Goal: Task Accomplishment & Management: Use online tool/utility

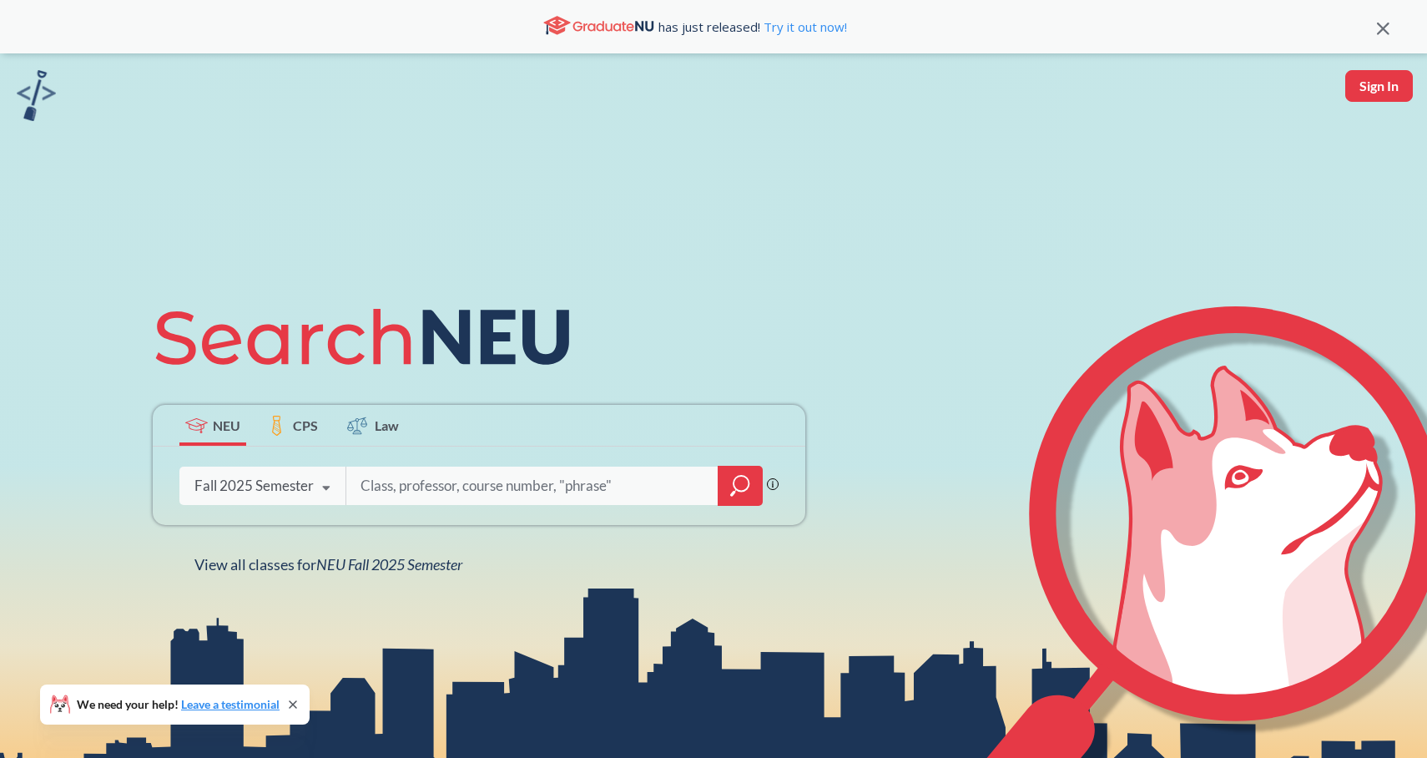
click at [1361, 99] on button "Sign In" at bounding box center [1380, 86] width 68 height 32
select select "US"
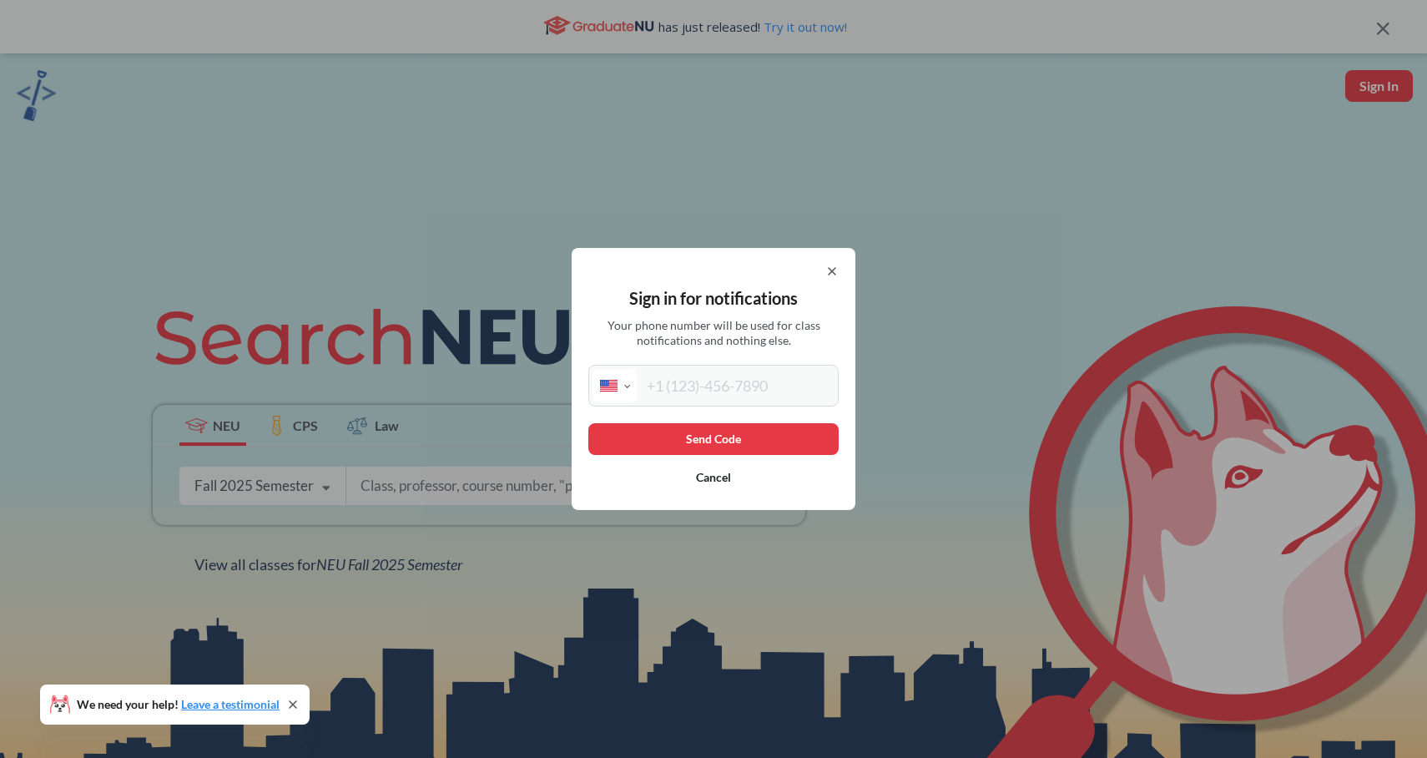
click at [760, 388] on input "tel" at bounding box center [736, 385] width 198 height 33
type input "[PHONE_NUMBER]"
click at [674, 444] on button "Send Code" at bounding box center [713, 439] width 250 height 32
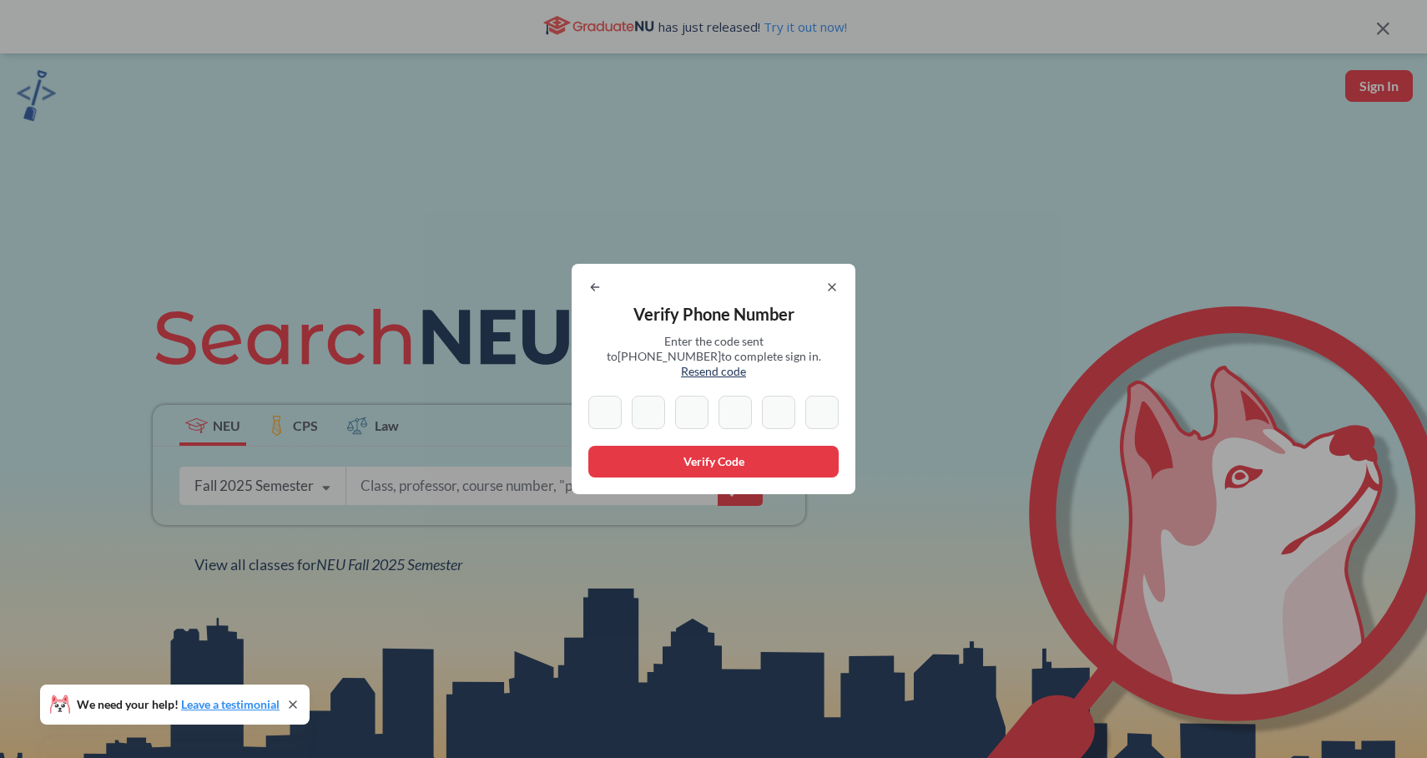
click at [746, 364] on span "Resend code" at bounding box center [713, 371] width 65 height 14
click at [693, 324] on span "Verify Phone Number" at bounding box center [714, 314] width 161 height 20
click at [603, 410] on input at bounding box center [604, 412] width 33 height 33
type input "9"
type input "2"
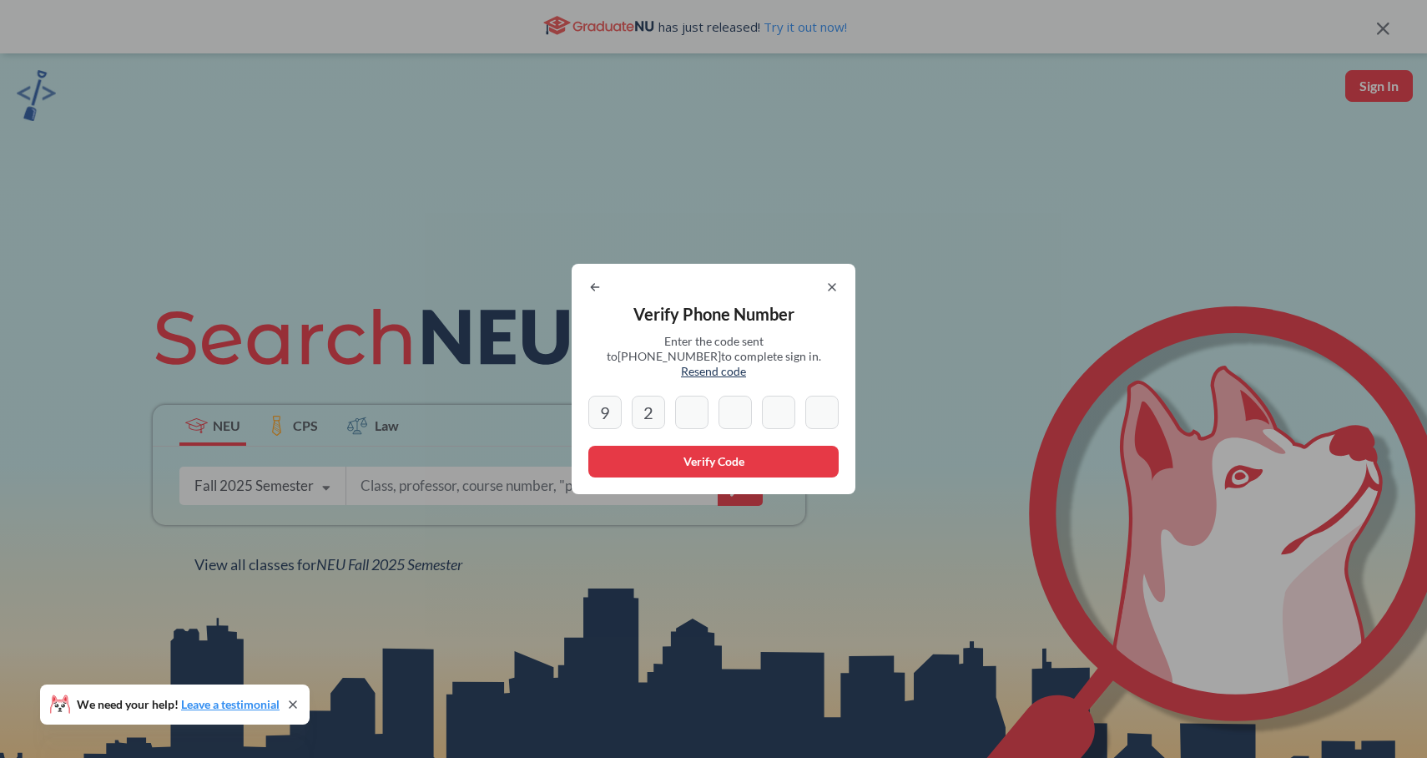
type input "8"
type input "4"
type input "6"
type input "0"
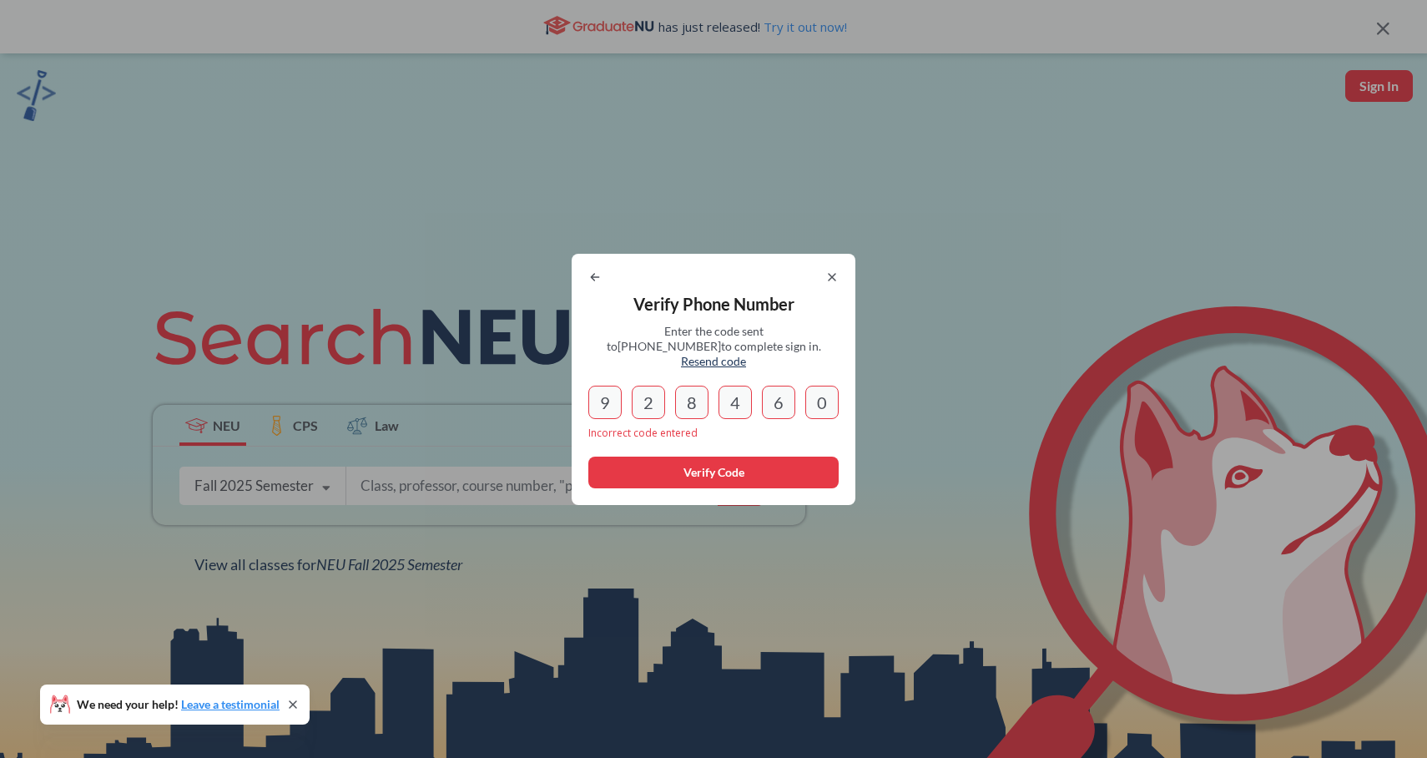
click at [746, 355] on span "Resend code" at bounding box center [713, 361] width 65 height 14
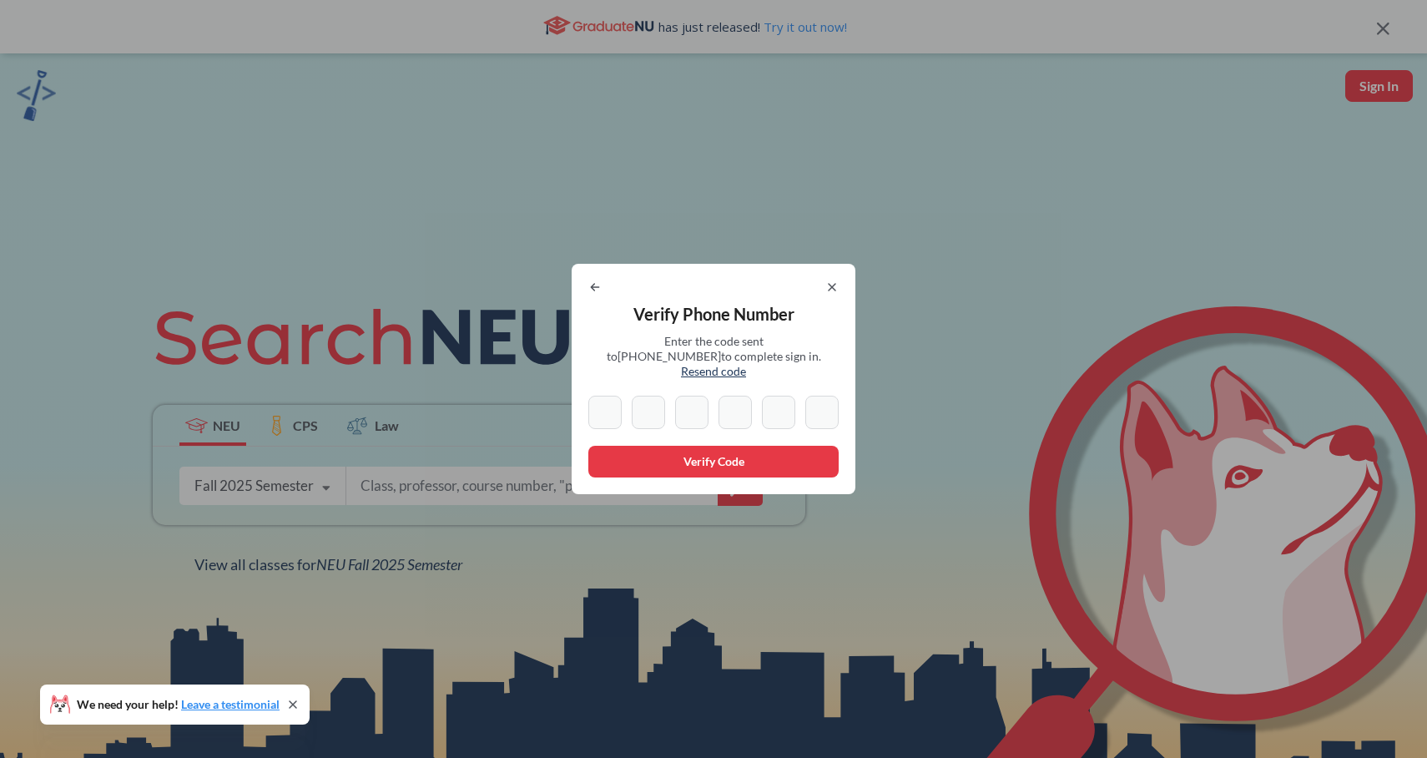
type input "6"
type input "8"
type input "5"
type input "2"
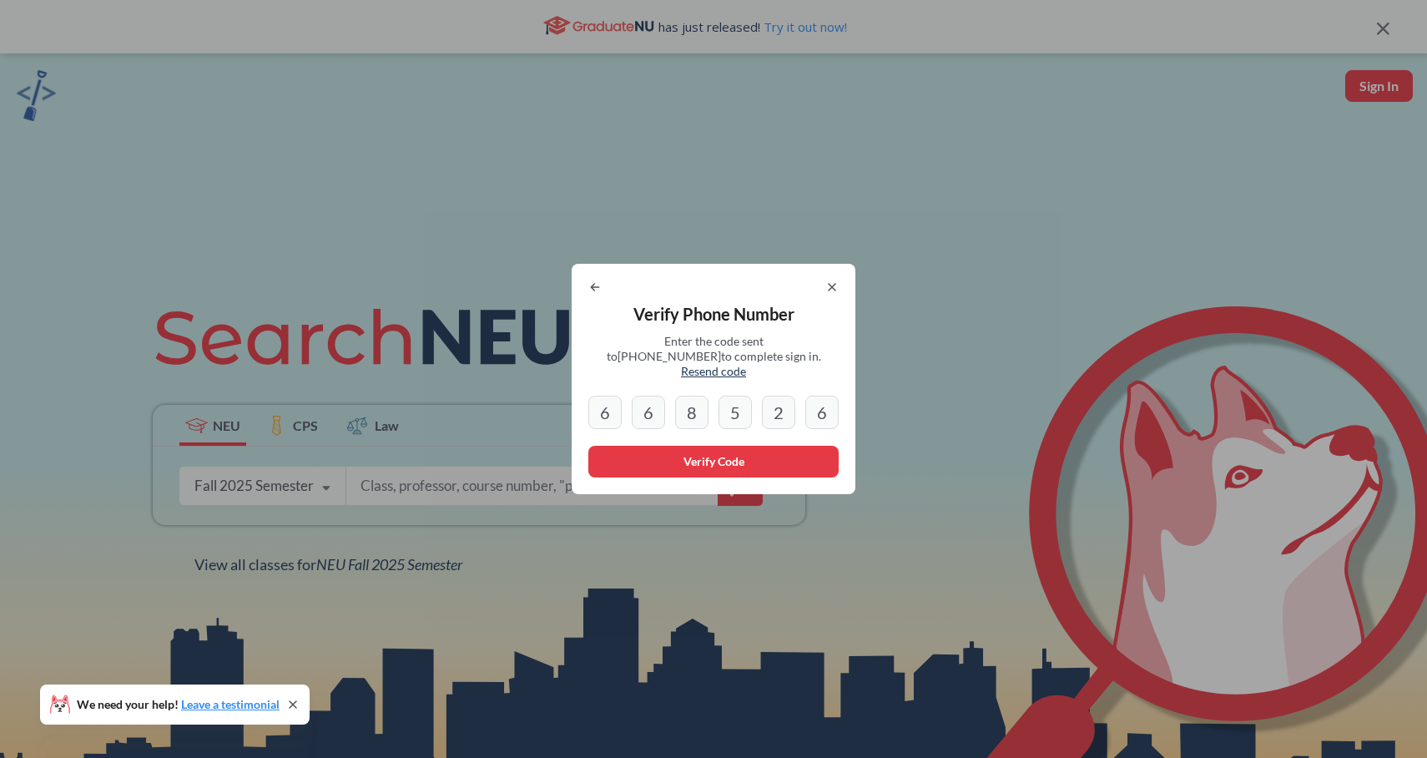
type input "6"
click at [678, 446] on button "Verify Code" at bounding box center [713, 462] width 250 height 32
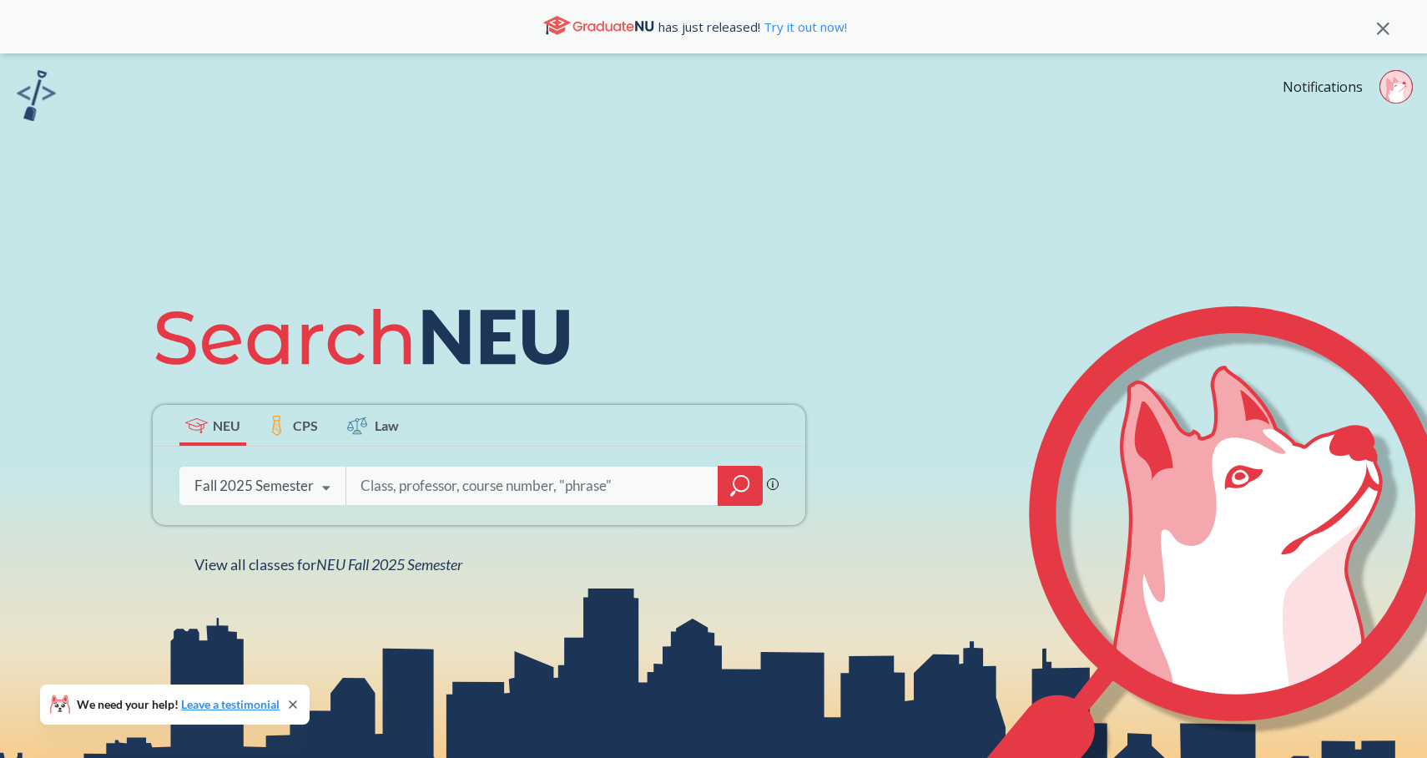
click at [432, 515] on div "Phrase search guarantees the exact search appears in the results. Ex. If you wa…" at bounding box center [479, 486] width 653 height 78
click at [432, 485] on input "search" at bounding box center [532, 485] width 347 height 35
paste input "->"
type input "-"
click at [445, 493] on input "search" at bounding box center [532, 485] width 347 height 35
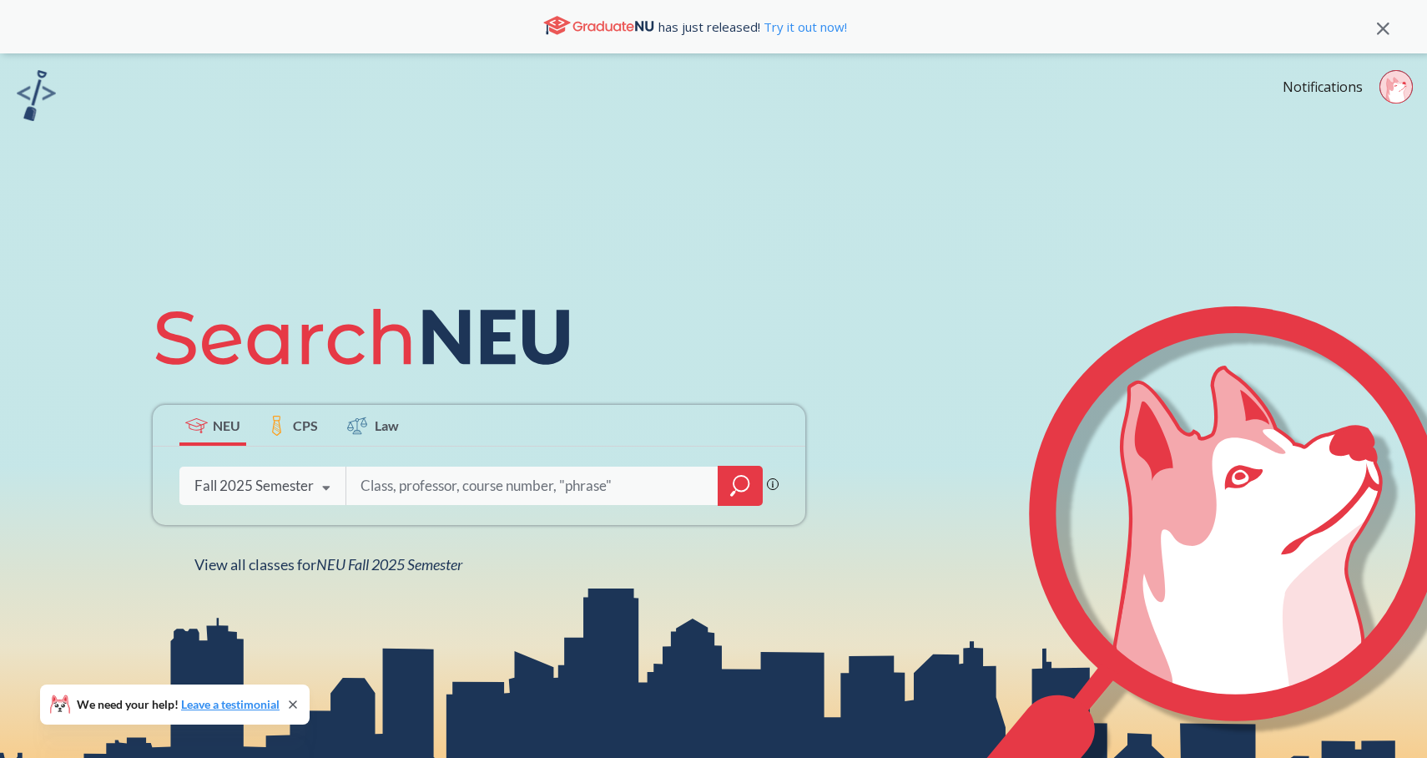
paste input "11198"
type input "11198"
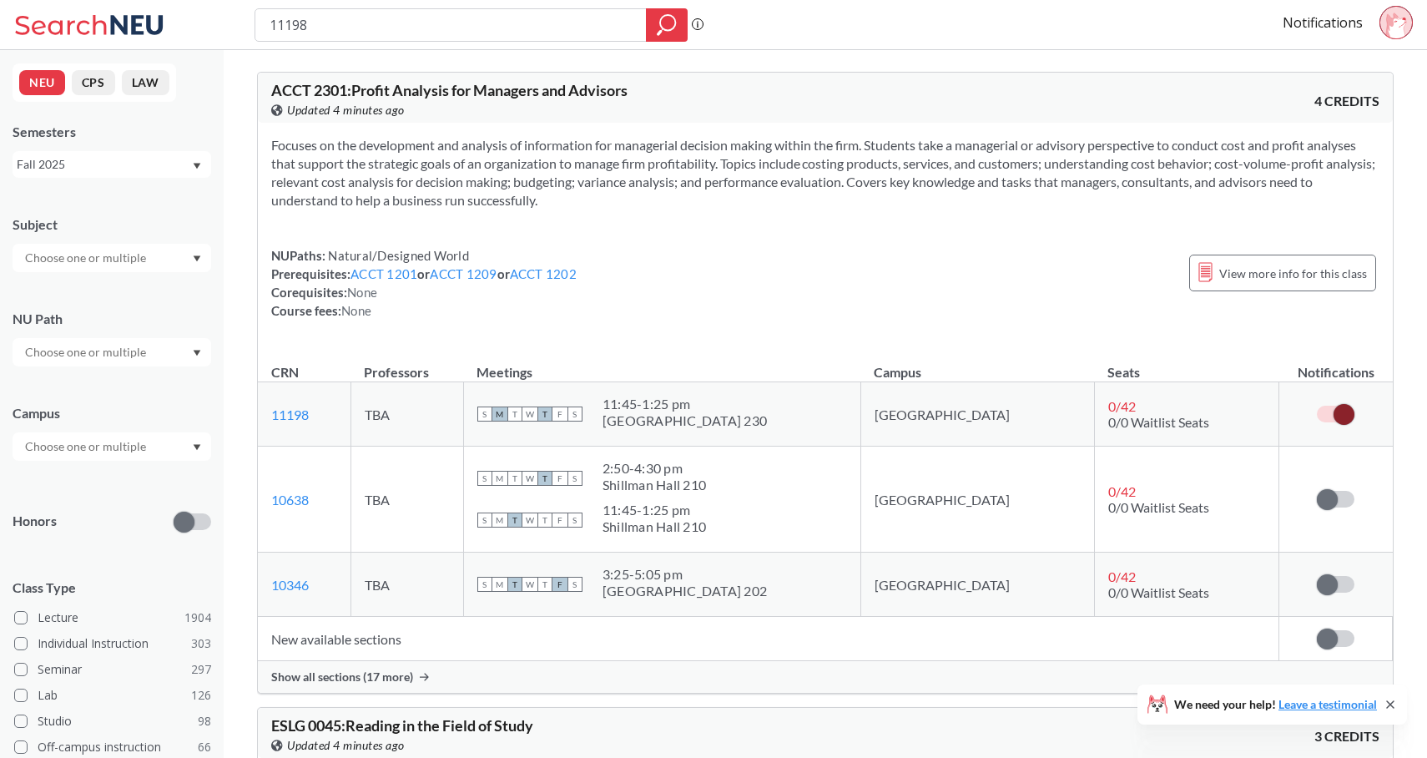
click at [368, 674] on span "Show all sections (17 more)" at bounding box center [342, 676] width 142 height 15
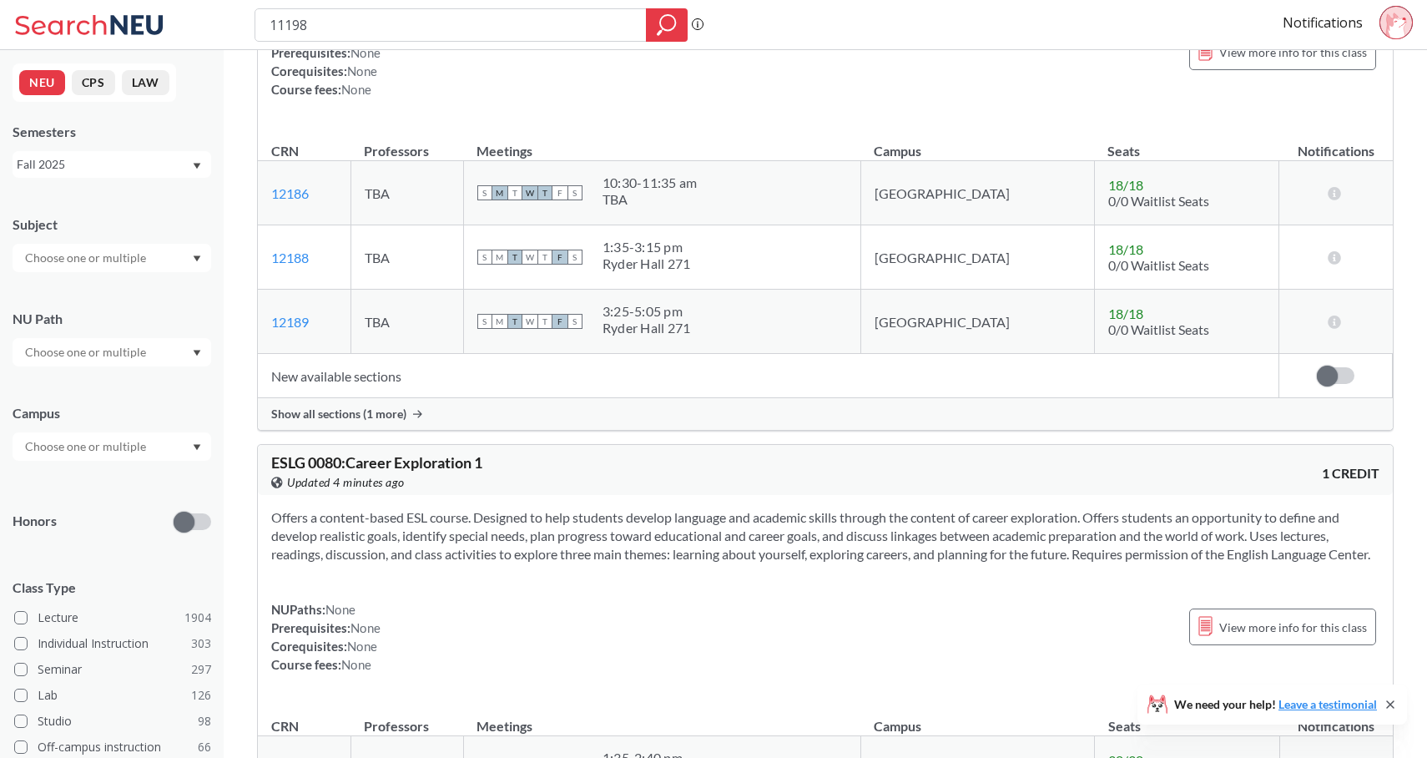
scroll to position [2101, 0]
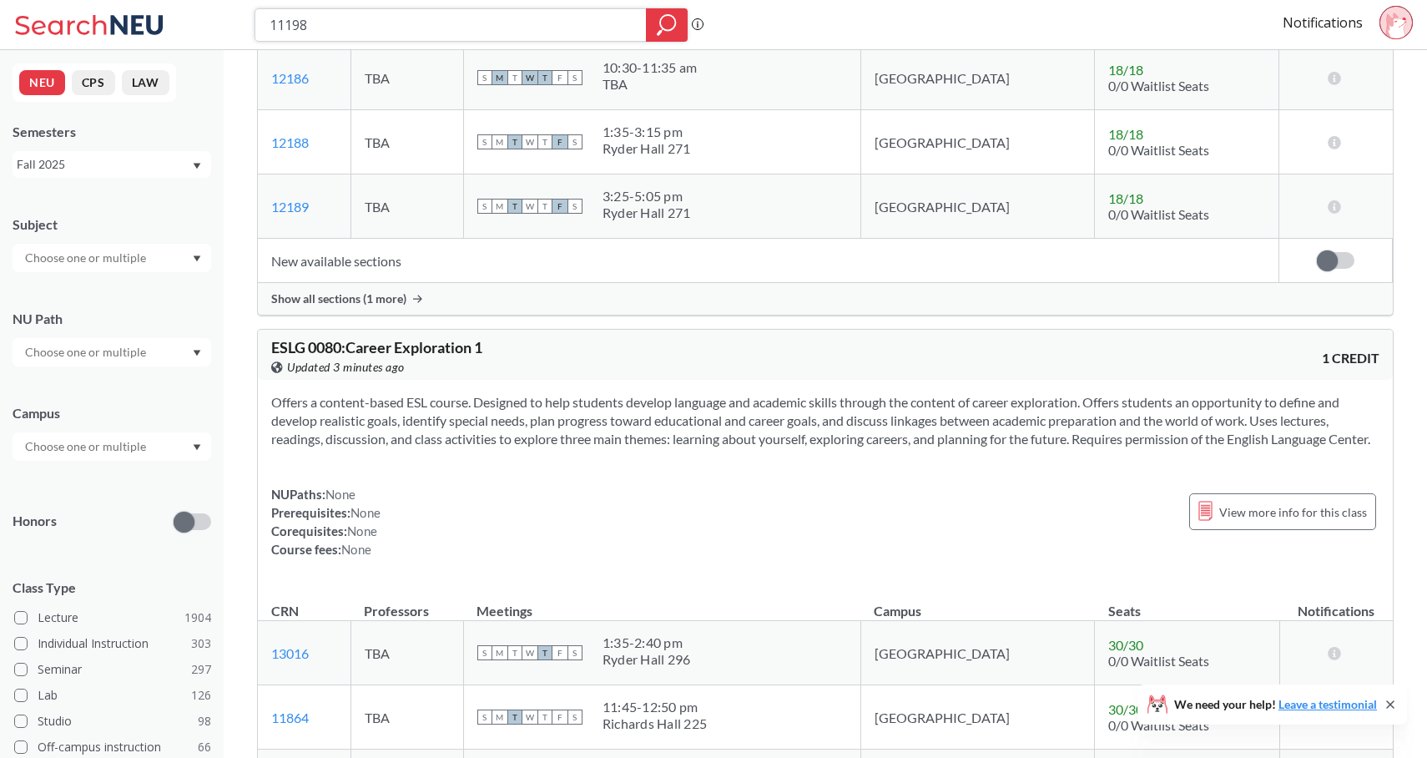
click at [442, 31] on input "11198" at bounding box center [451, 25] width 366 height 28
paste input "4882"
type input "14882"
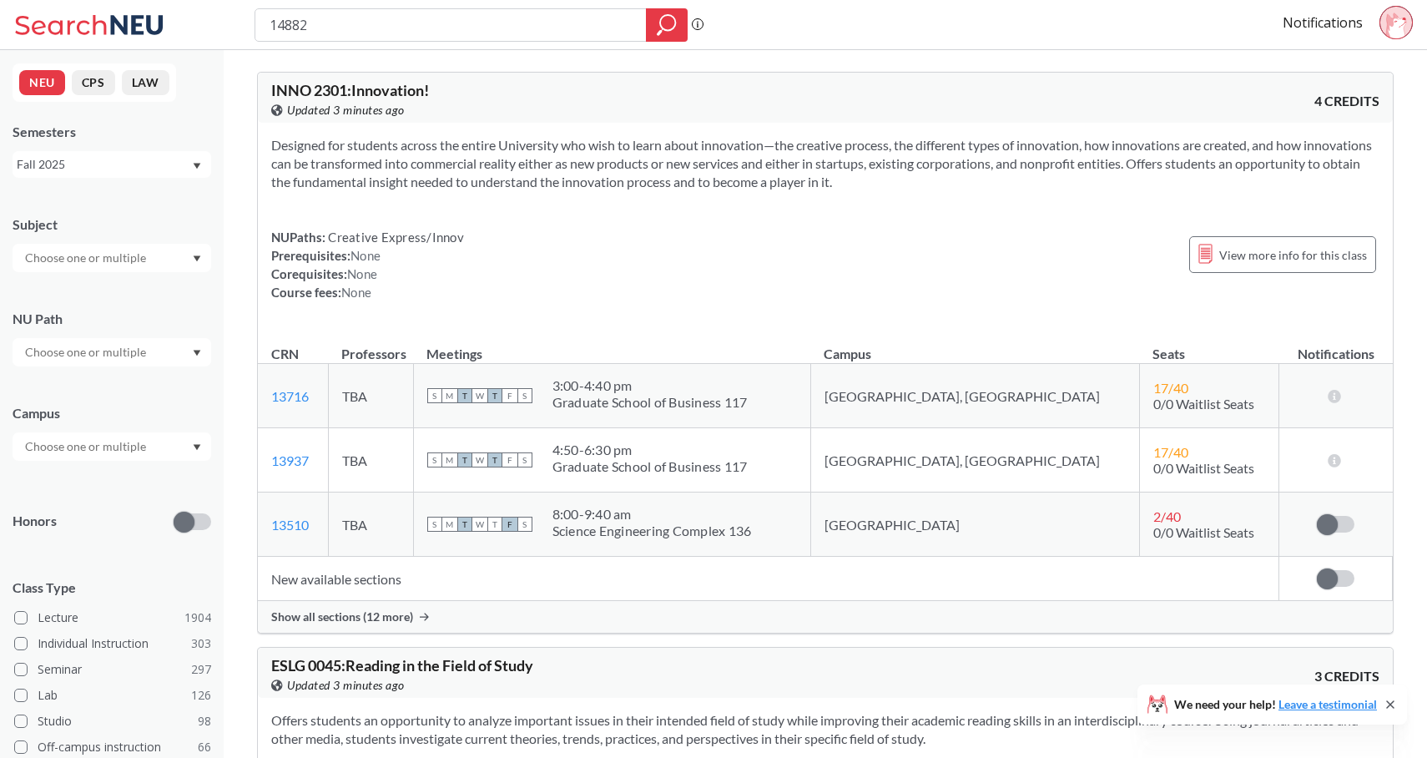
click at [385, 578] on td "New available sections" at bounding box center [769, 579] width 1022 height 44
click at [385, 604] on div "Show all sections (12 more)" at bounding box center [825, 617] width 1135 height 32
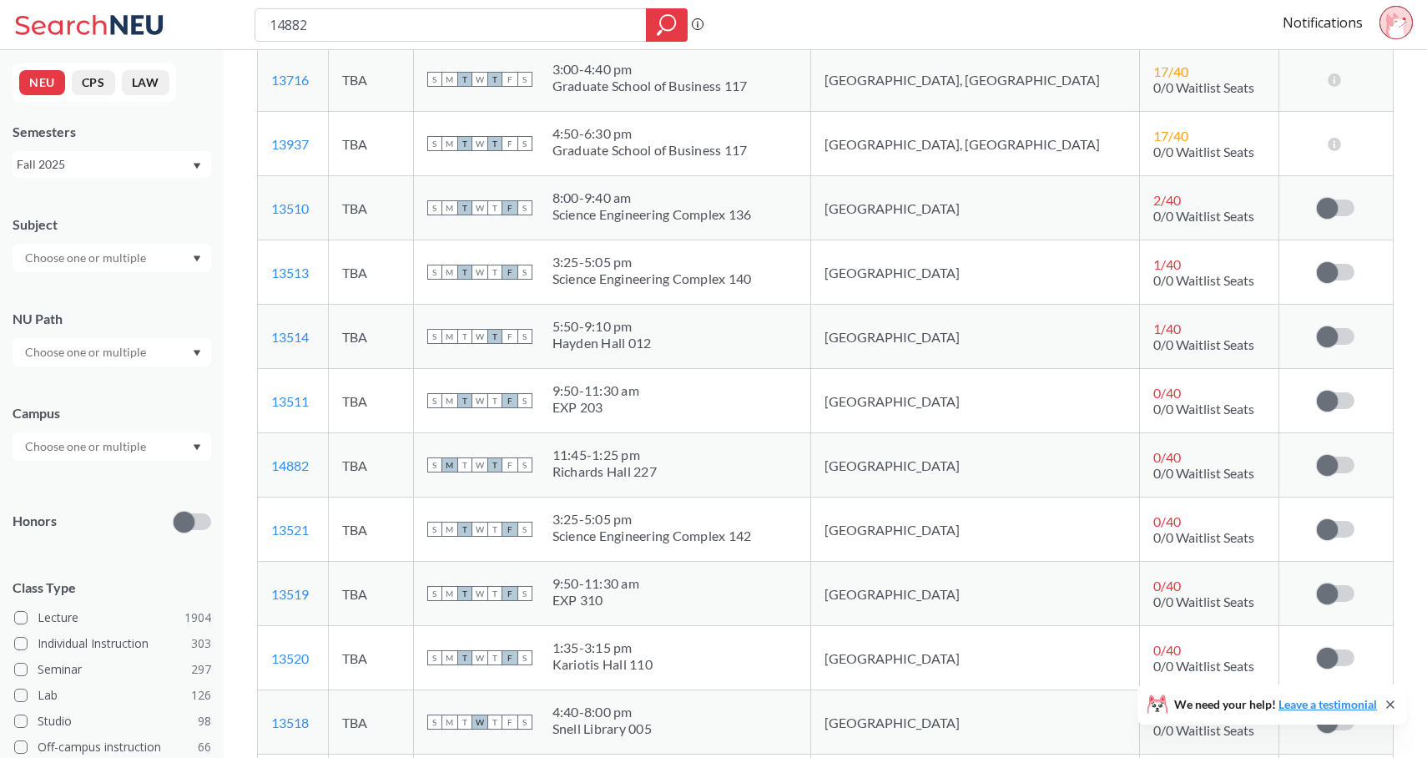
scroll to position [290, 0]
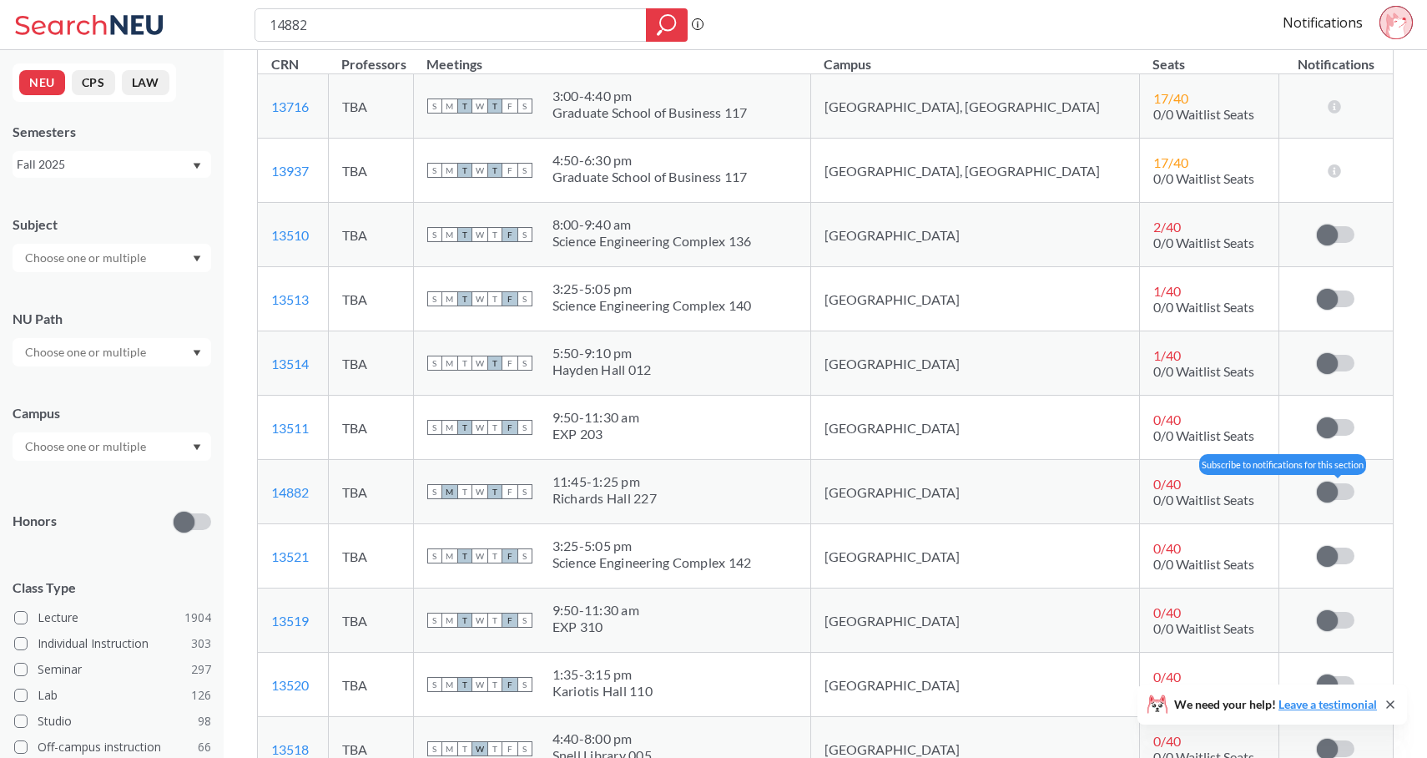
click at [1325, 495] on span at bounding box center [1327, 492] width 21 height 21
click at [1317, 483] on input "checkbox" at bounding box center [1317, 483] width 0 height 0
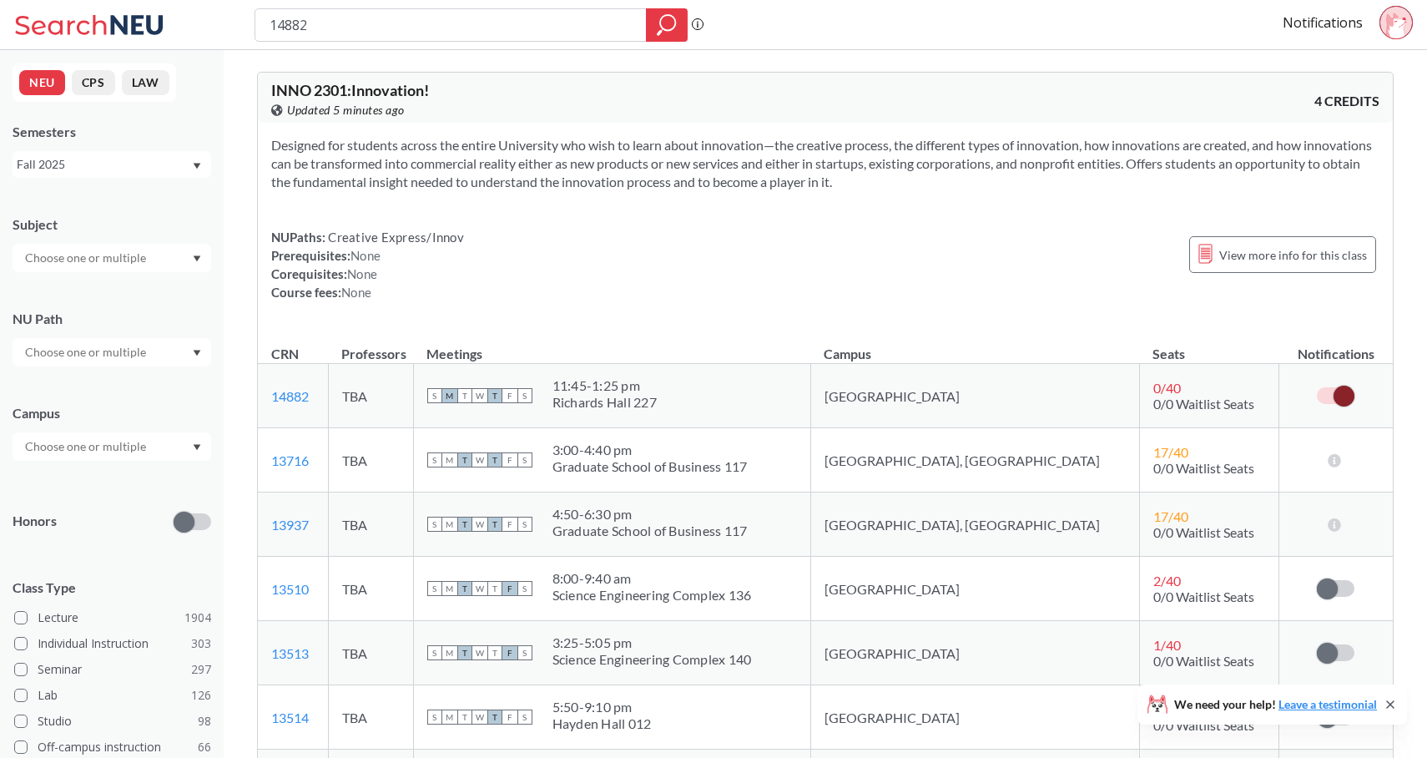
scroll to position [13906, 0]
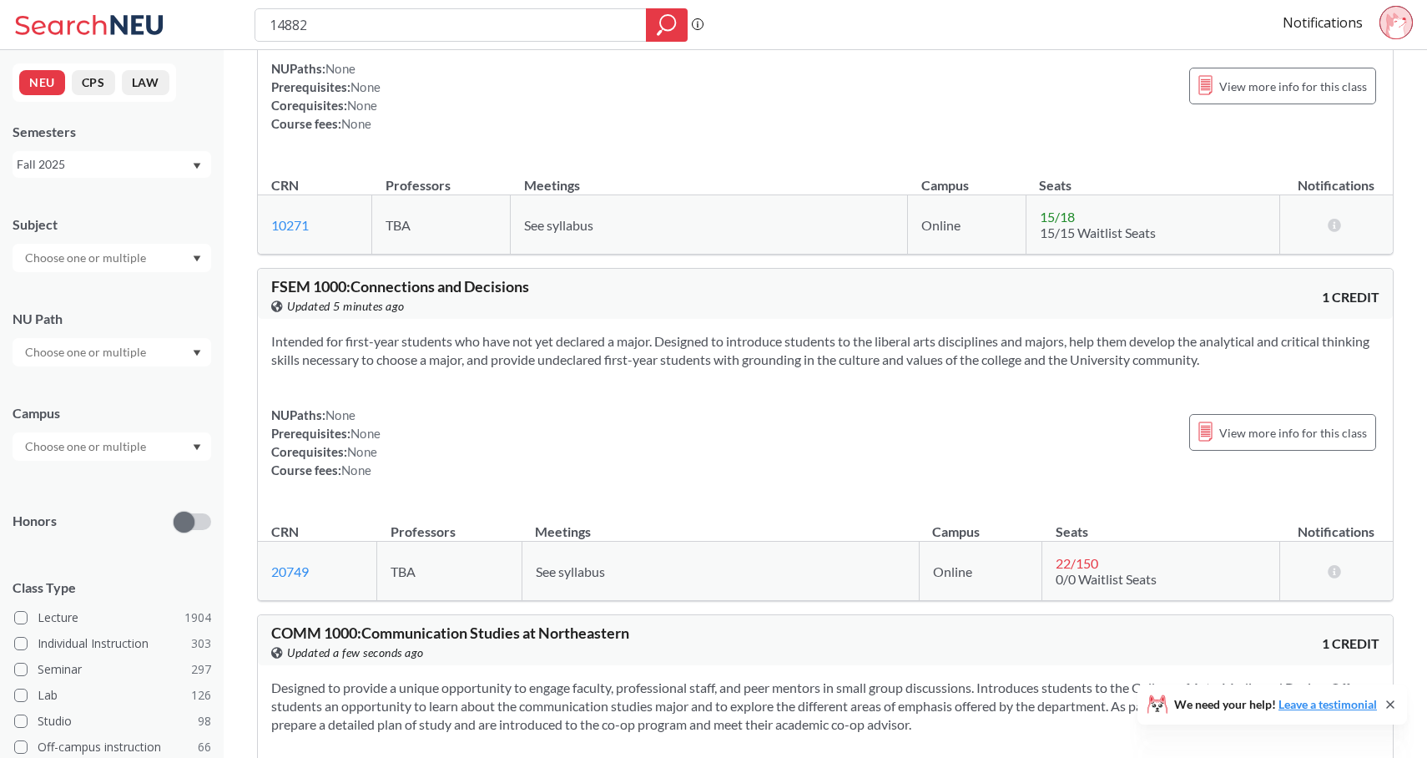
click at [999, 90] on div "Intended for freshmen and transfer students in the College of Social Sciences a…" at bounding box center [825, 56] width 1135 height 205
